Goal: Task Accomplishment & Management: Use online tool/utility

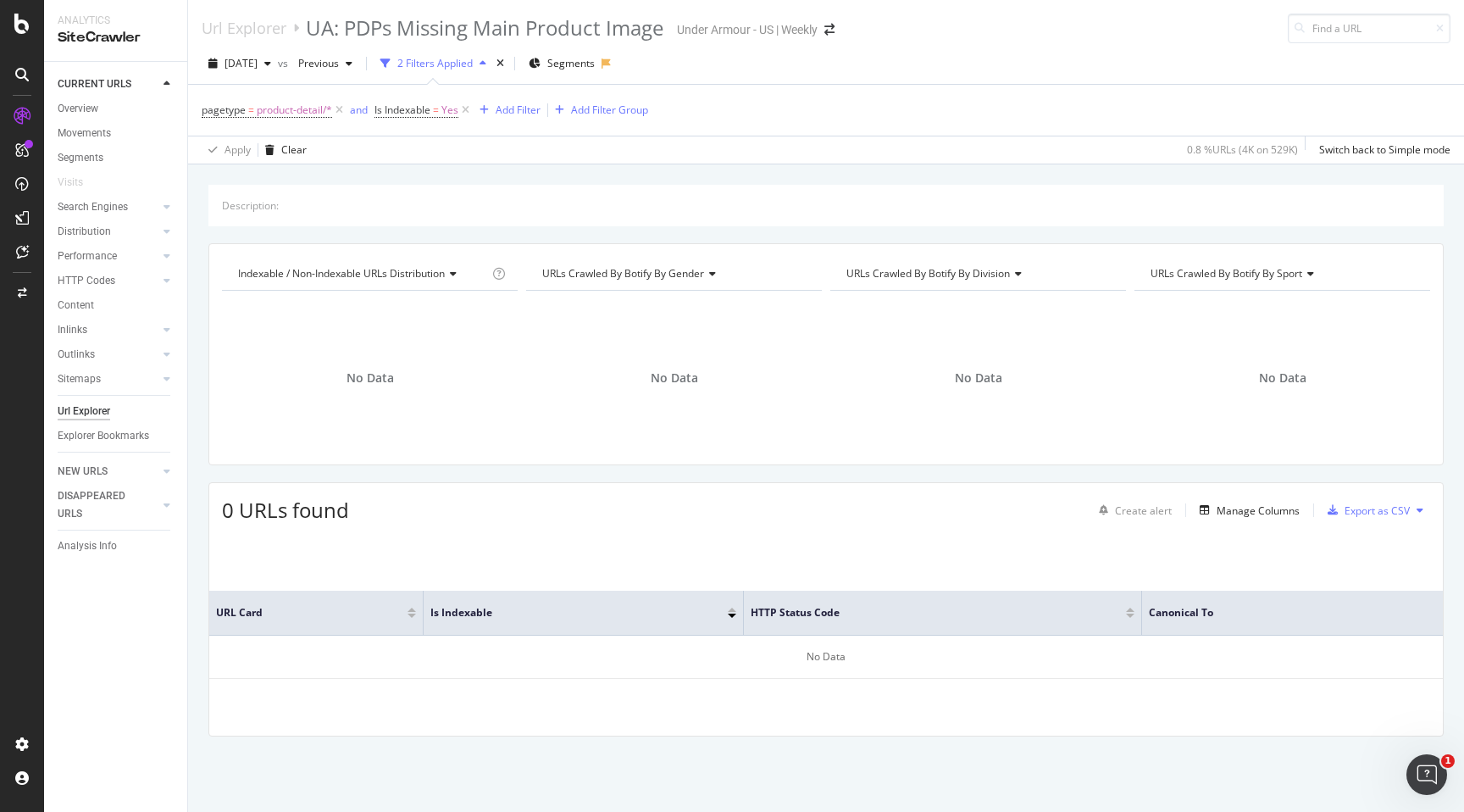
click at [843, 38] on div "Url Explorer UA: PDPs Missing Main Product Image Under Armour - [GEOGRAPHIC_DAT…" at bounding box center [527, 28] width 650 height 30
click at [834, 28] on icon "arrow-right-arrow-left" at bounding box center [830, 30] width 10 height 12
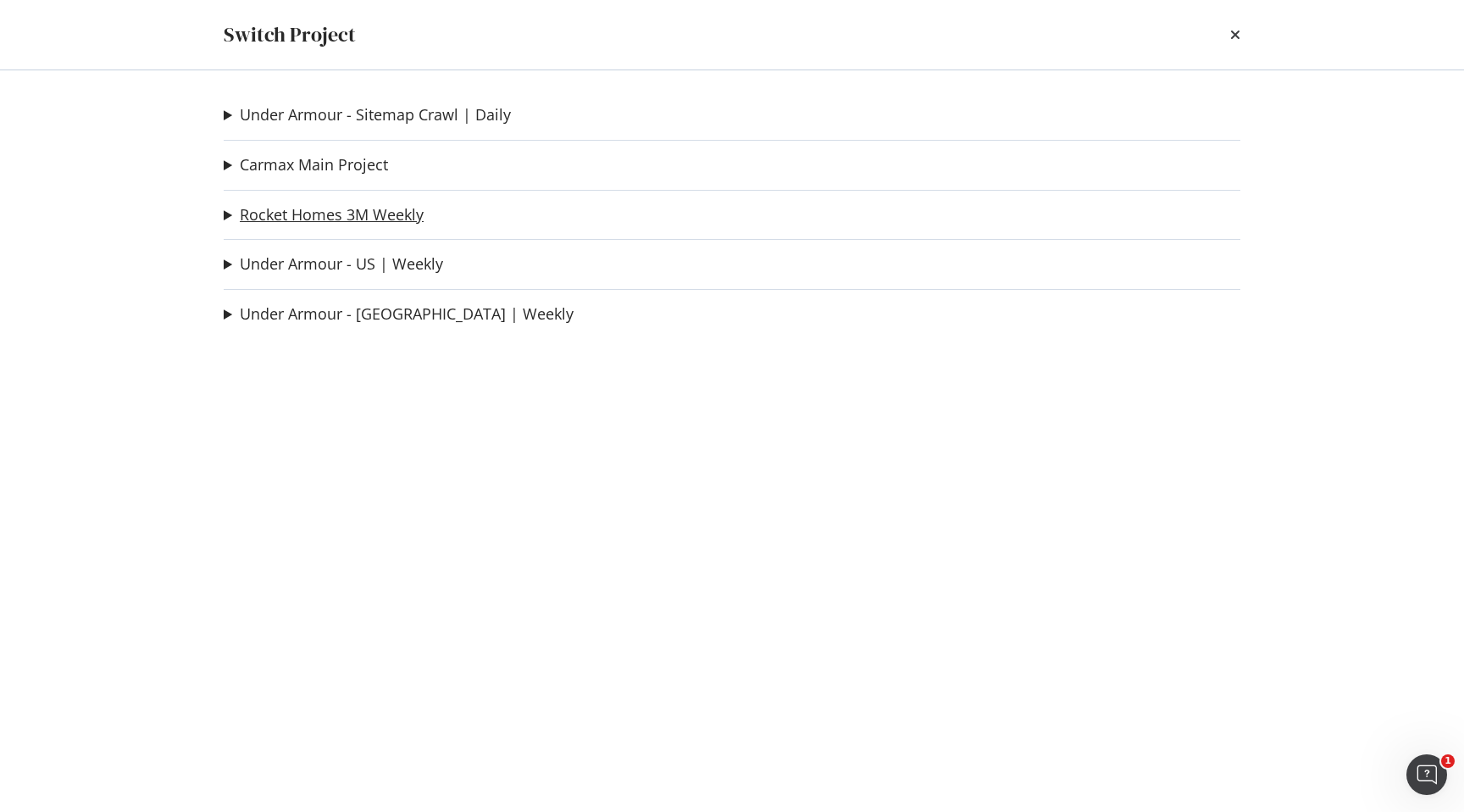
click at [300, 212] on link "Rocket Homes 3M Weekly" at bounding box center [331, 215] width 184 height 18
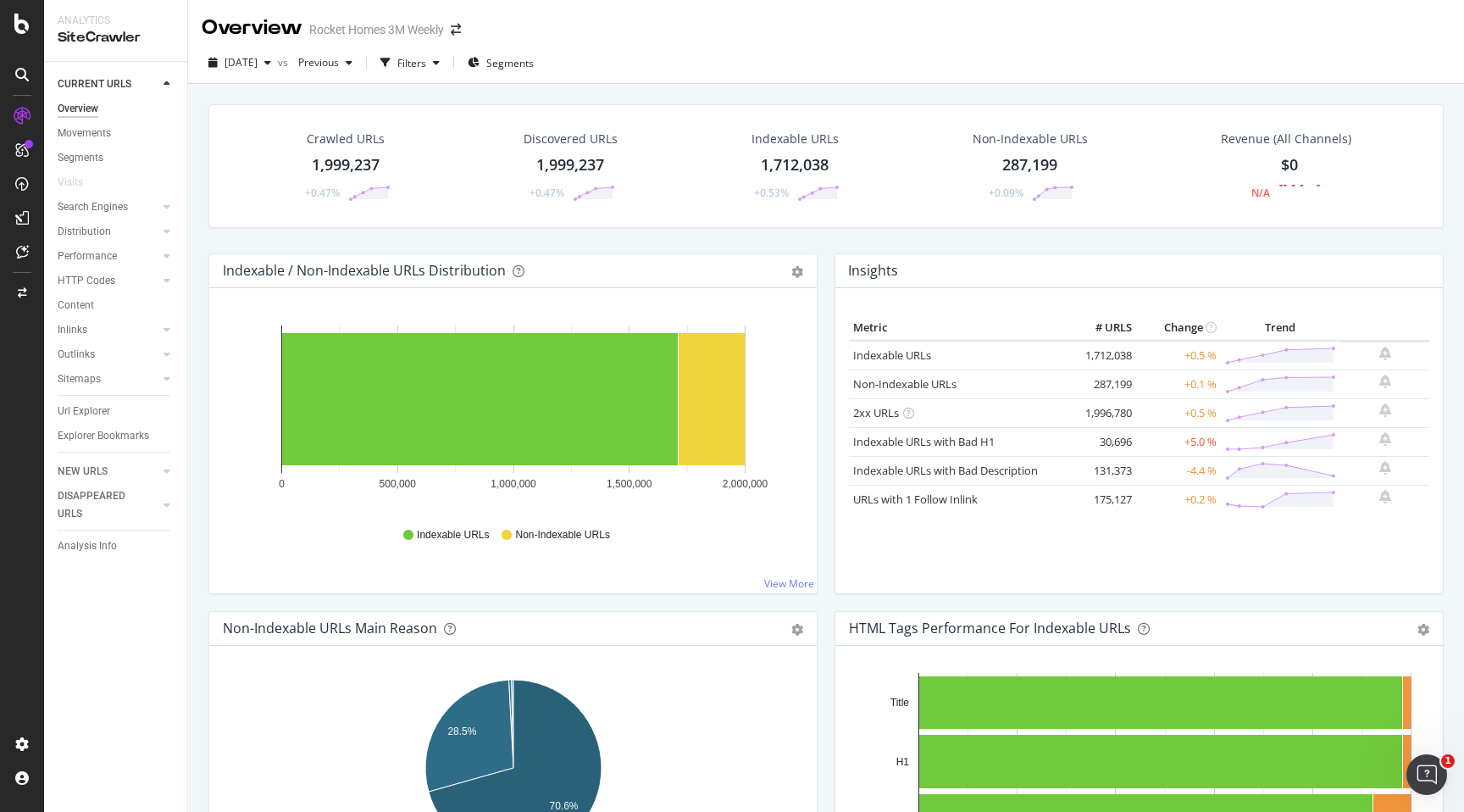
click at [366, 146] on div "Crawled URLs" at bounding box center [345, 139] width 78 height 17
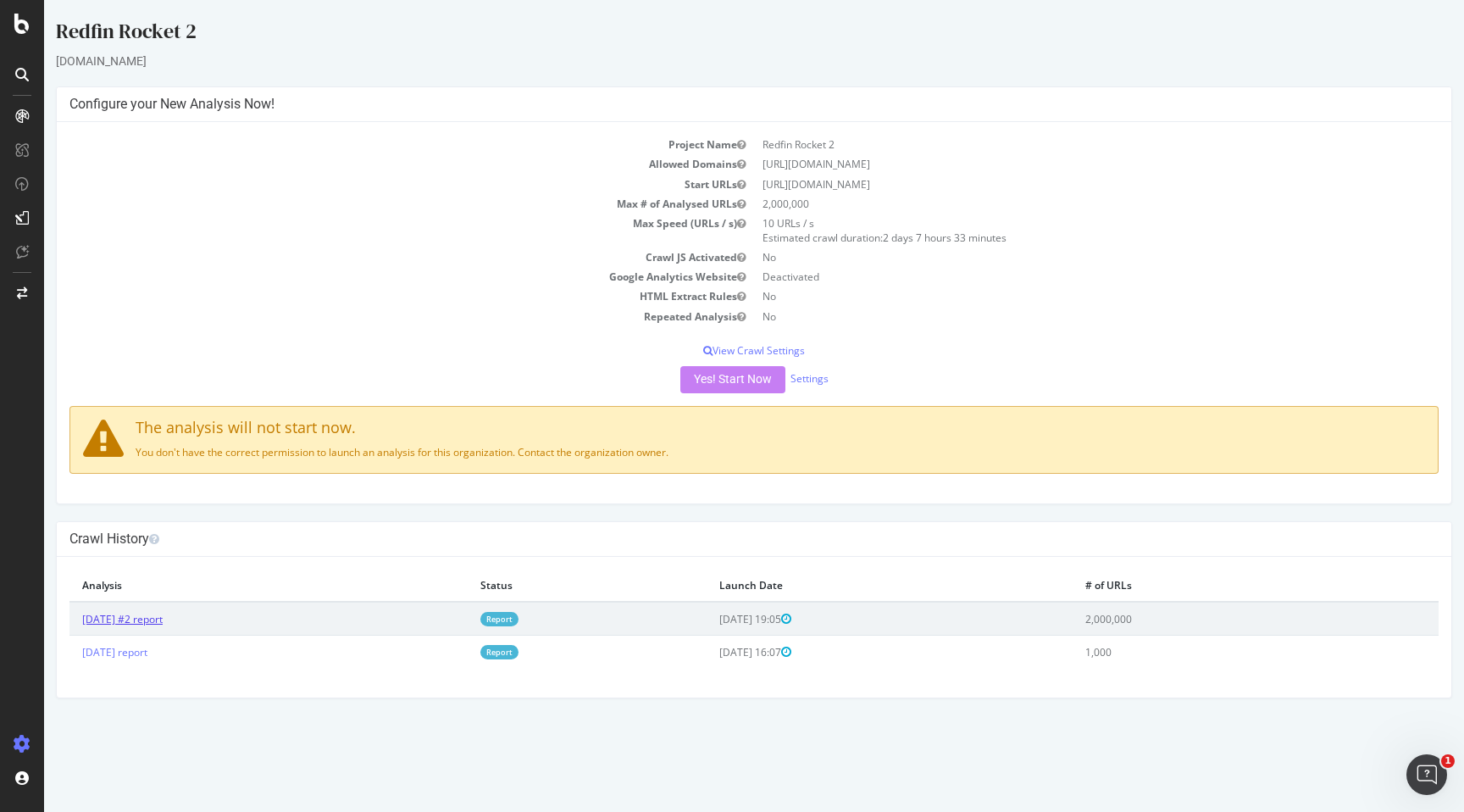
click at [144, 620] on link "[DATE] #2 report" at bounding box center [122, 619] width 80 height 15
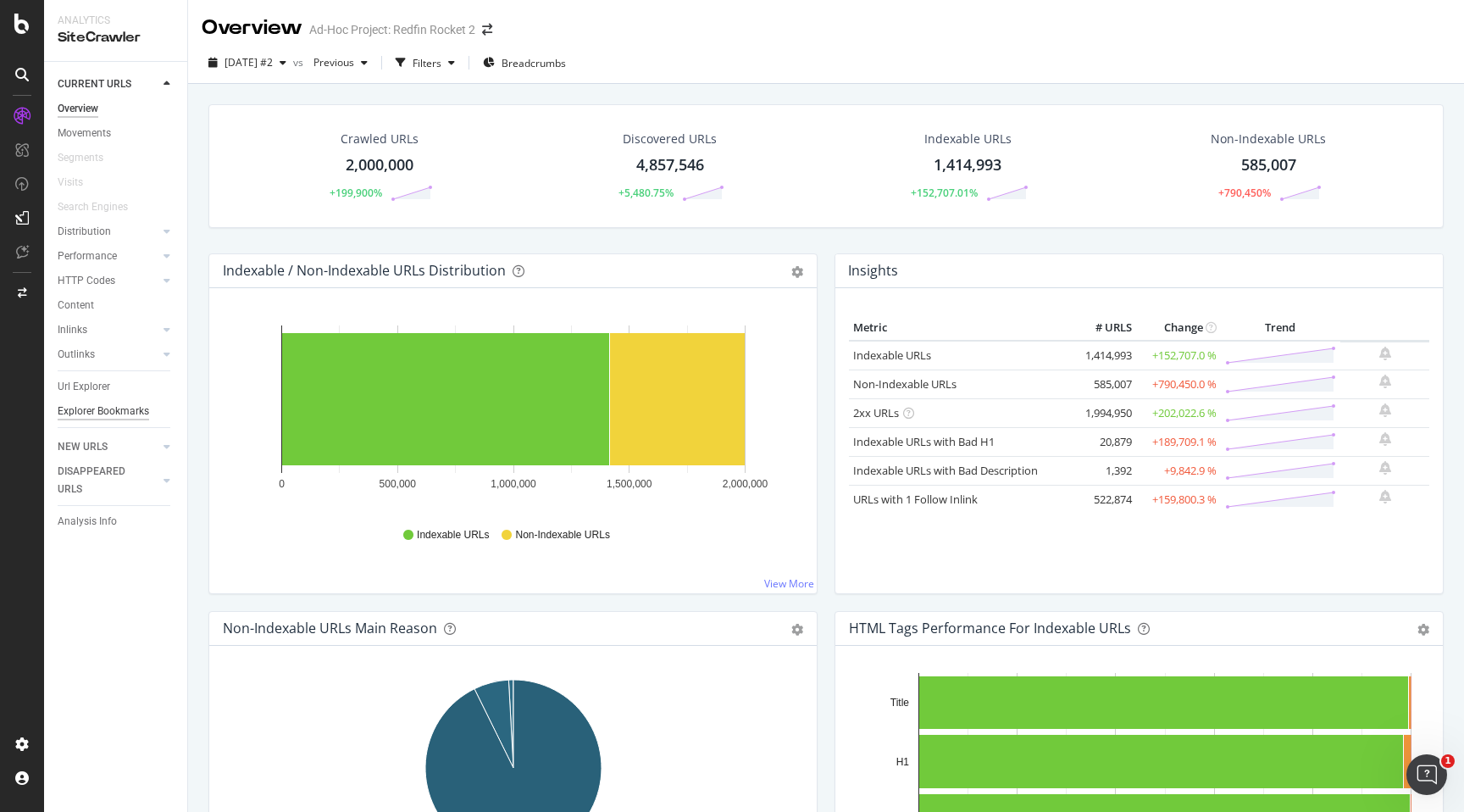
click at [98, 404] on div "Explorer Bookmarks" at bounding box center [103, 411] width 92 height 18
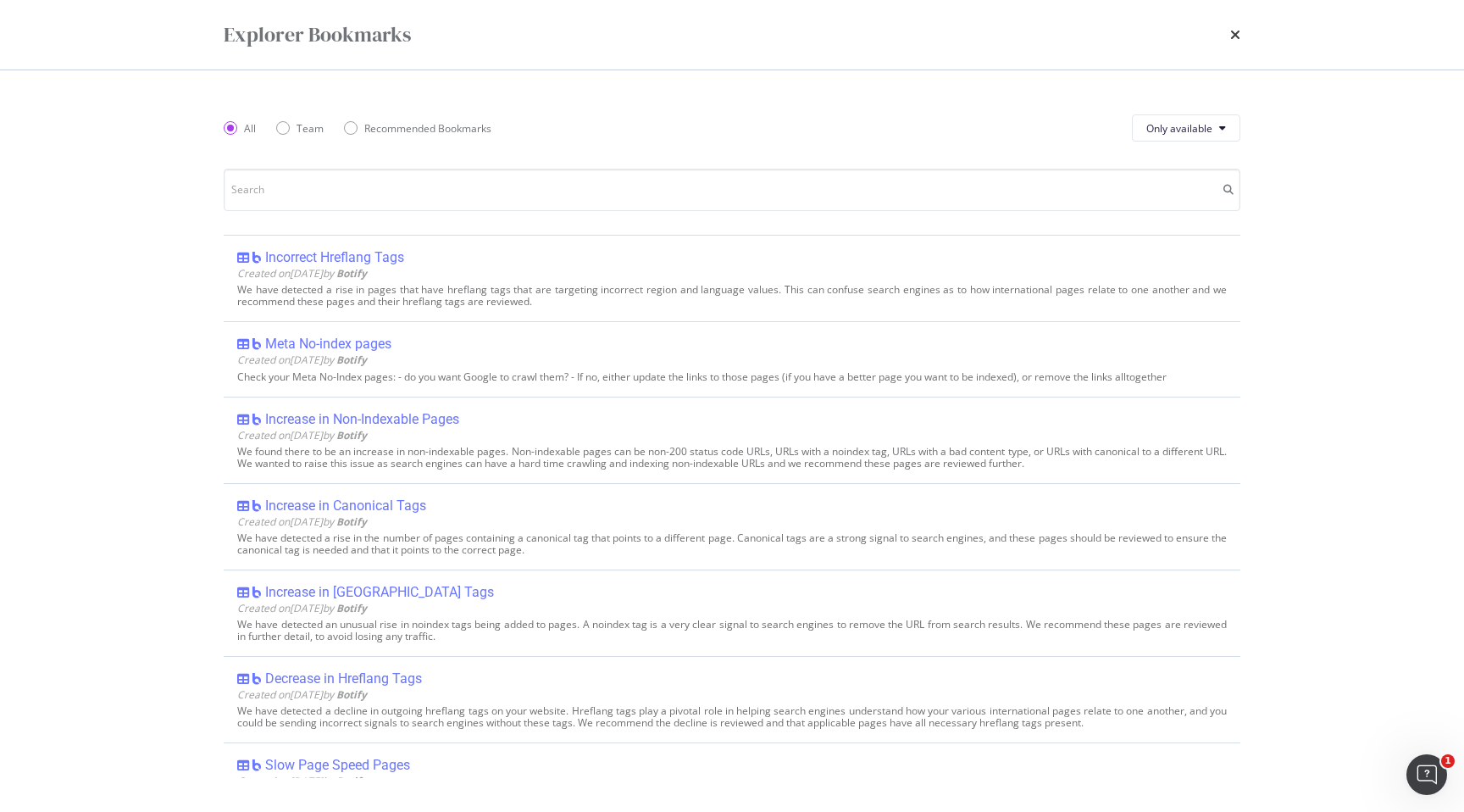
click at [1229, 39] on div "Explorer Bookmarks" at bounding box center [732, 35] width 1017 height 29
click at [1239, 33] on icon "times" at bounding box center [1236, 35] width 10 height 14
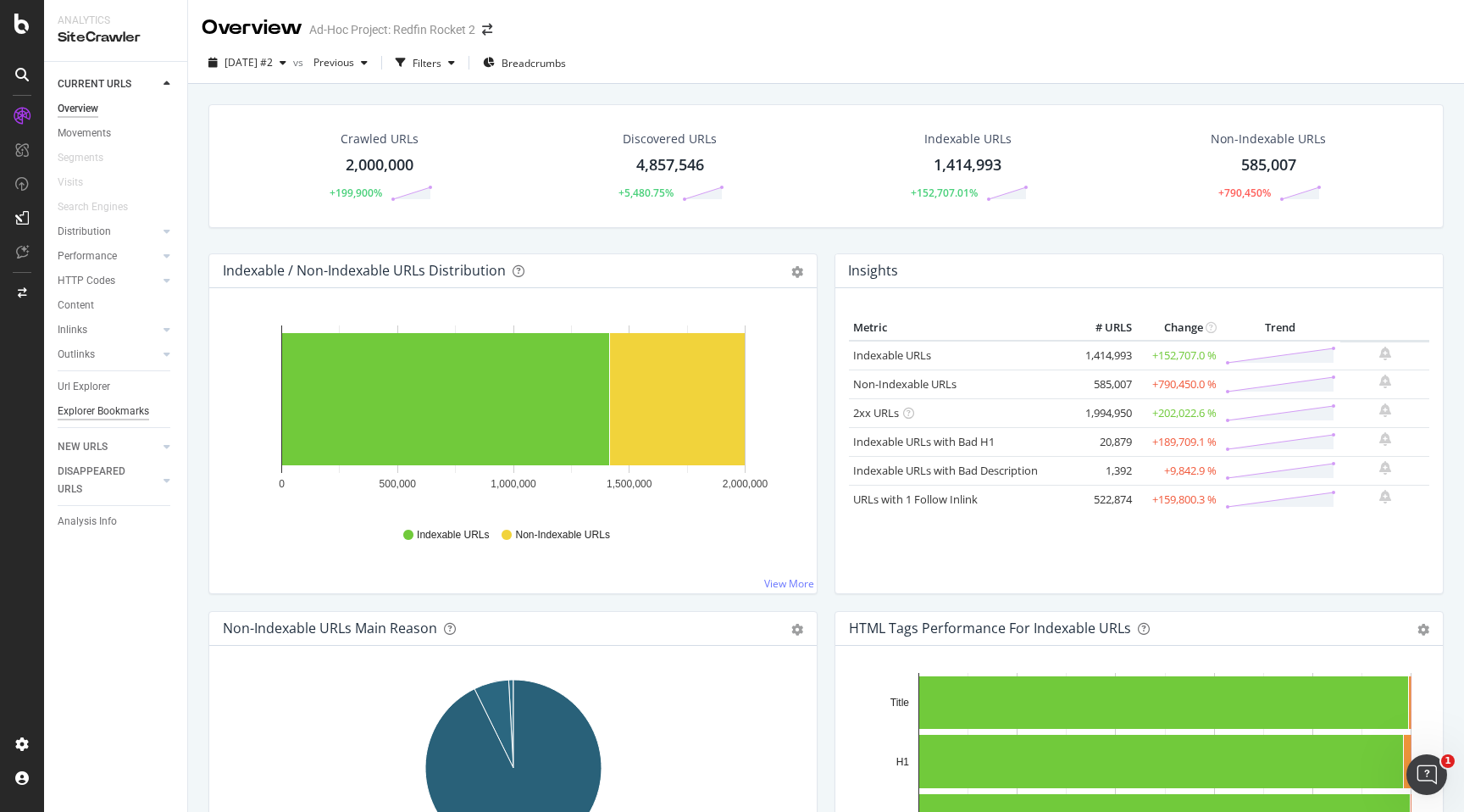
click at [97, 402] on div "Explorer Bookmarks" at bounding box center [103, 411] width 92 height 18
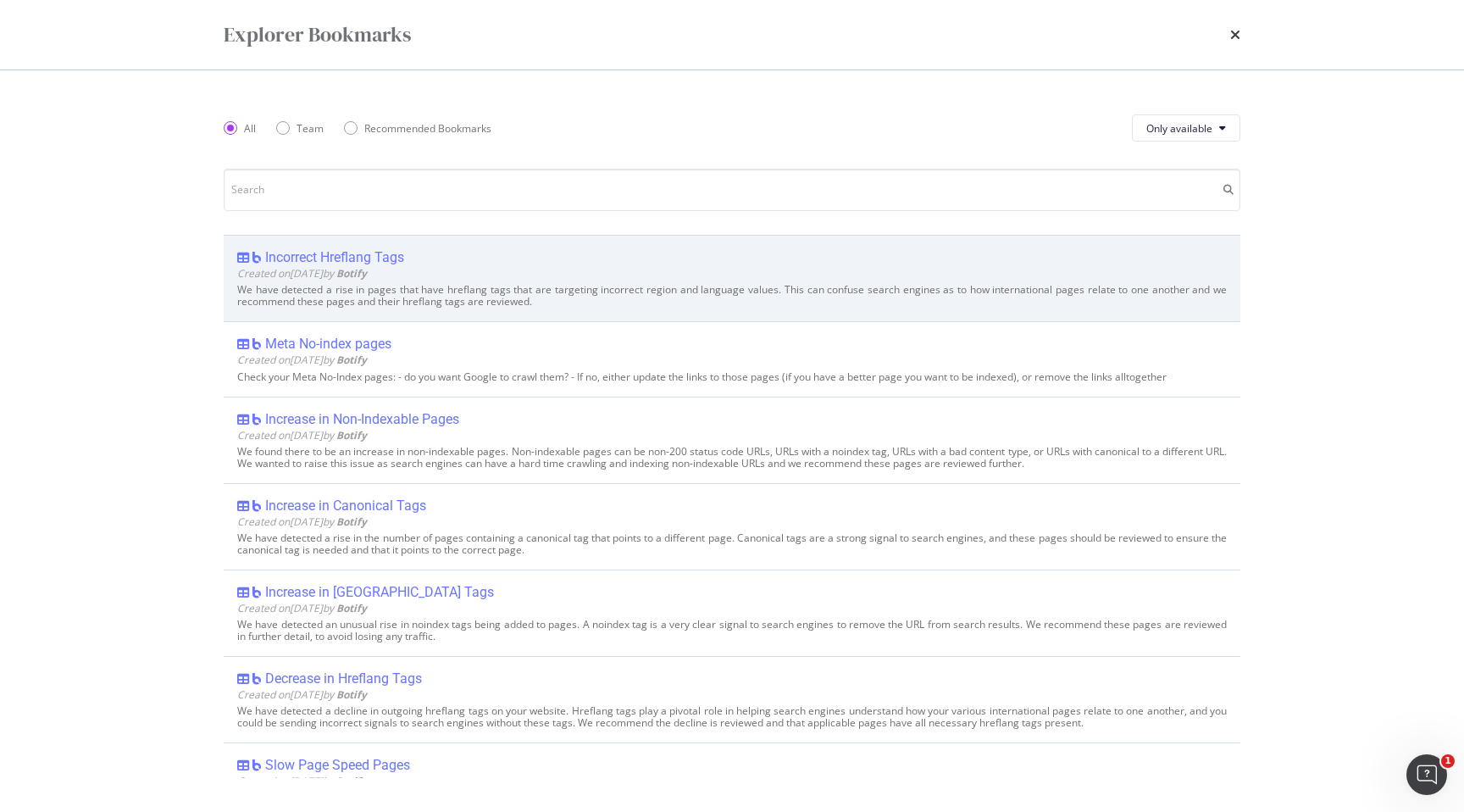
click at [294, 255] on div "Incorrect Hreflang Tags" at bounding box center [335, 258] width 139 height 17
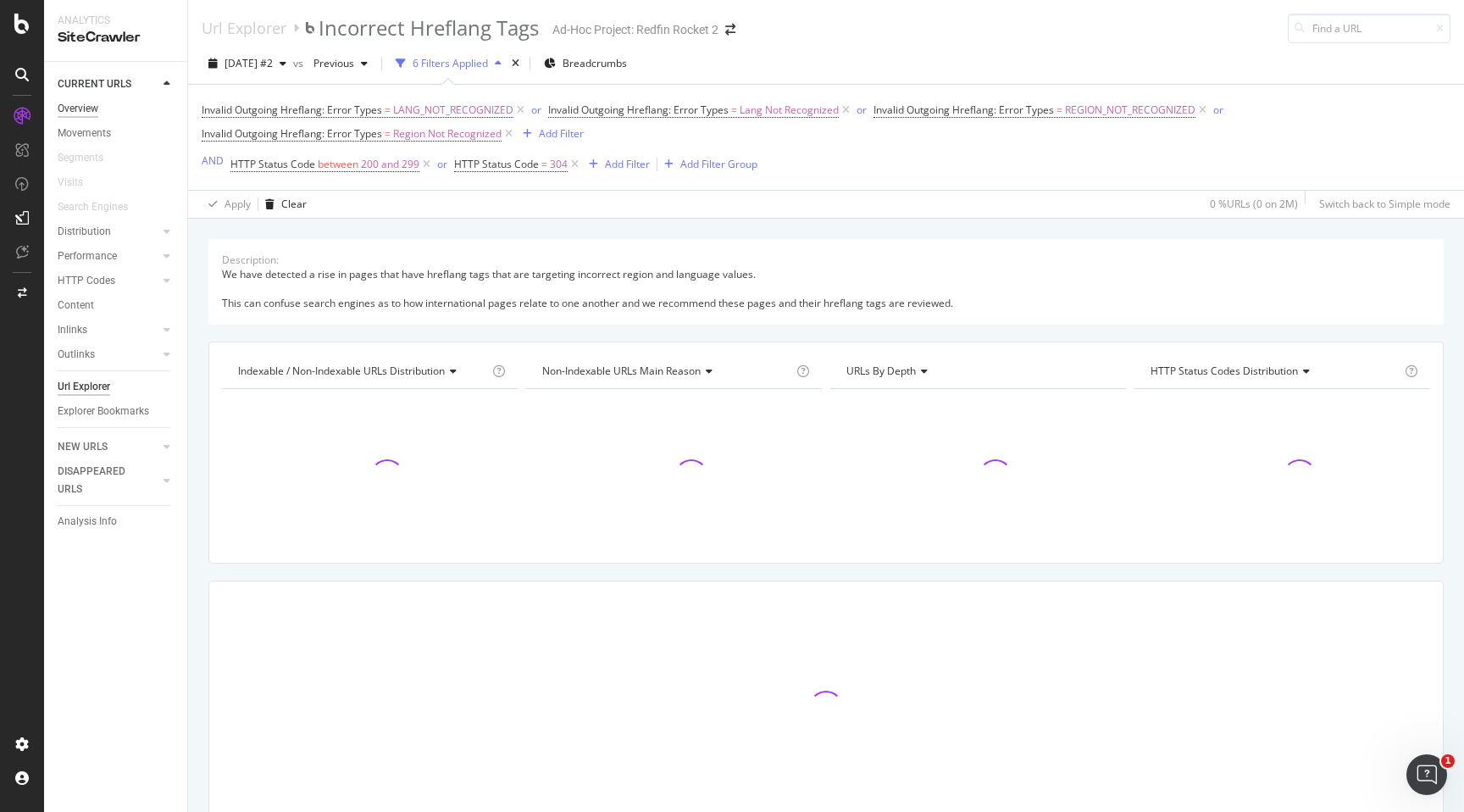
click at [90, 108] on div "Overview" at bounding box center [78, 109] width 41 height 18
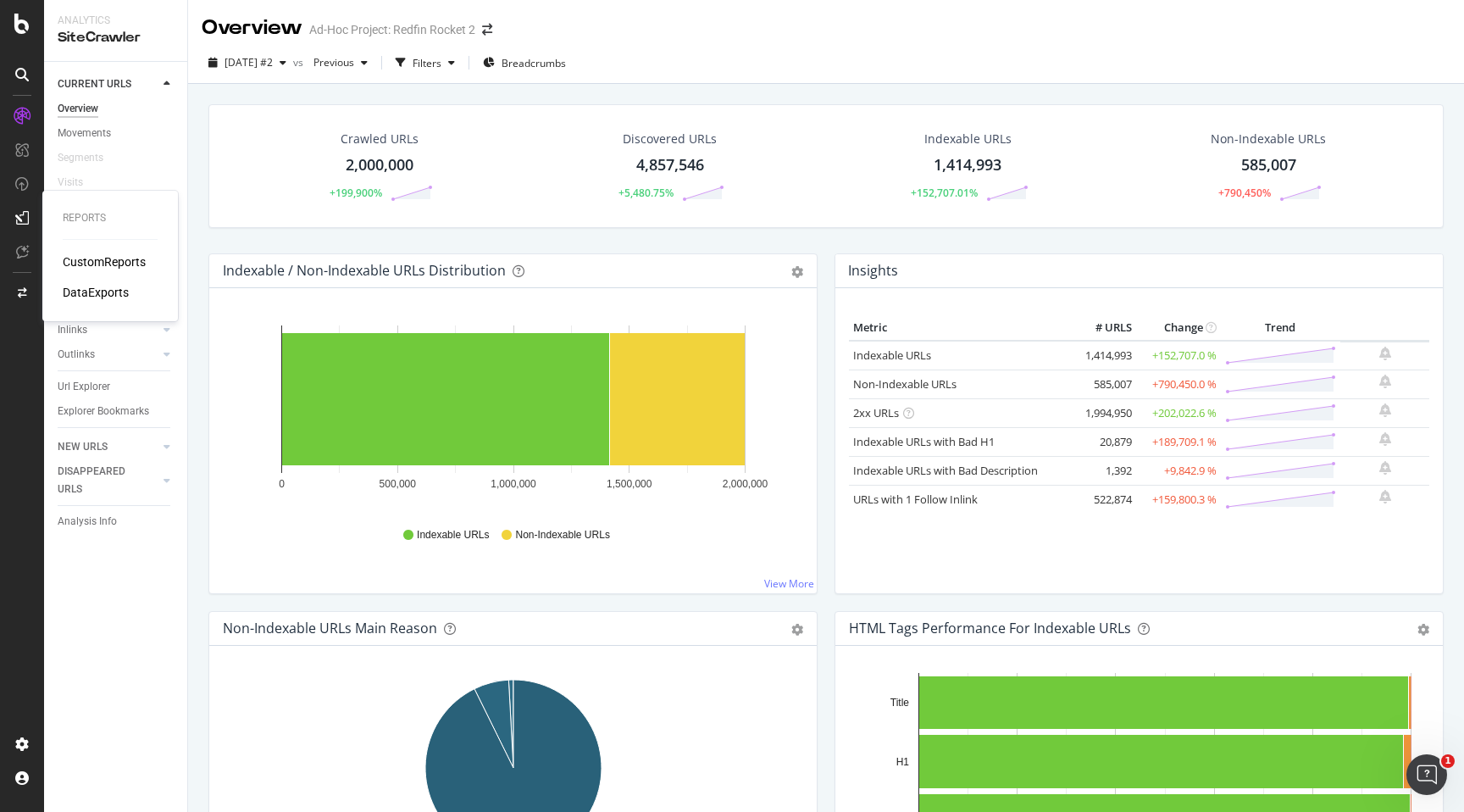
click at [98, 291] on div "DataExports" at bounding box center [95, 293] width 66 height 17
